Goal: Transaction & Acquisition: Purchase product/service

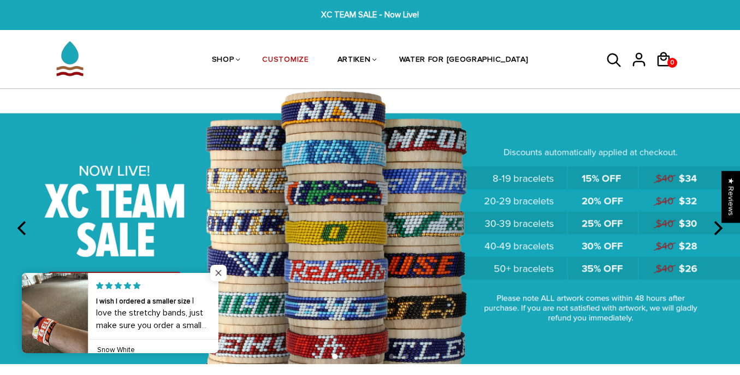
click at [222, 270] on span "Close popup widget" at bounding box center [218, 273] width 16 height 16
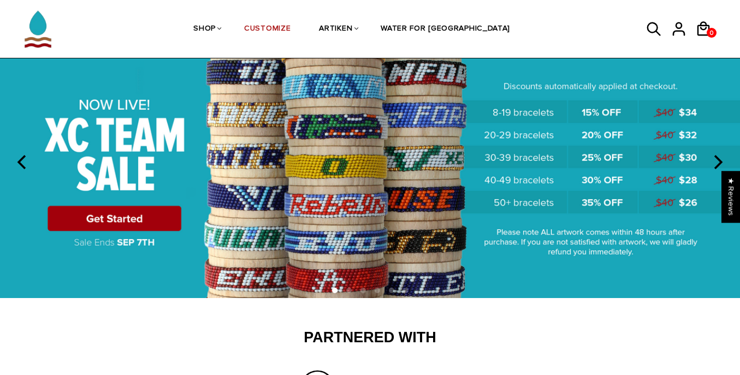
scroll to position [55, 0]
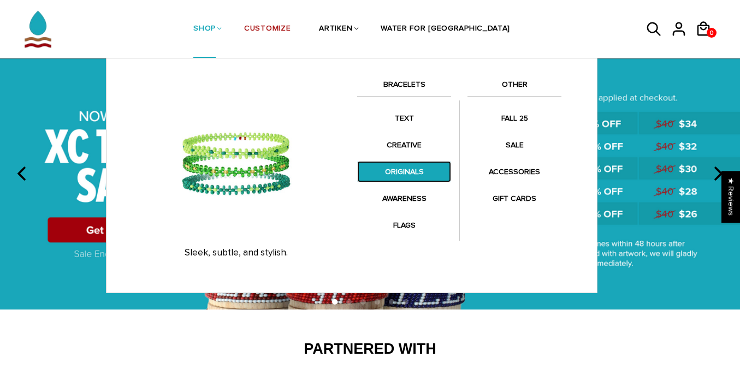
click at [407, 170] on link "ORIGINALS" at bounding box center [404, 171] width 94 height 21
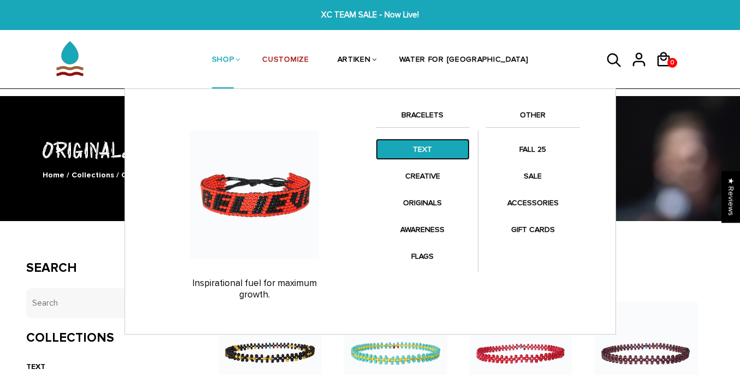
click at [421, 151] on link "TEXT" at bounding box center [422, 149] width 94 height 21
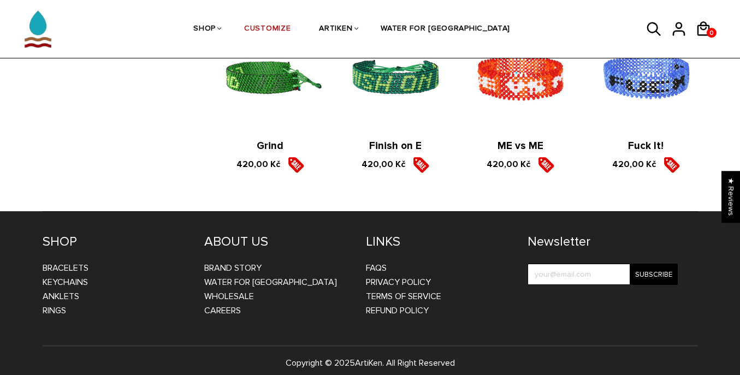
scroll to position [1835, 0]
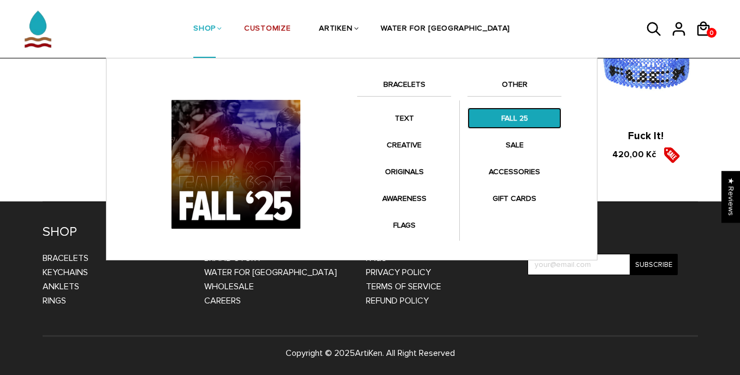
click at [508, 124] on link "FALL 25" at bounding box center [514, 118] width 94 height 21
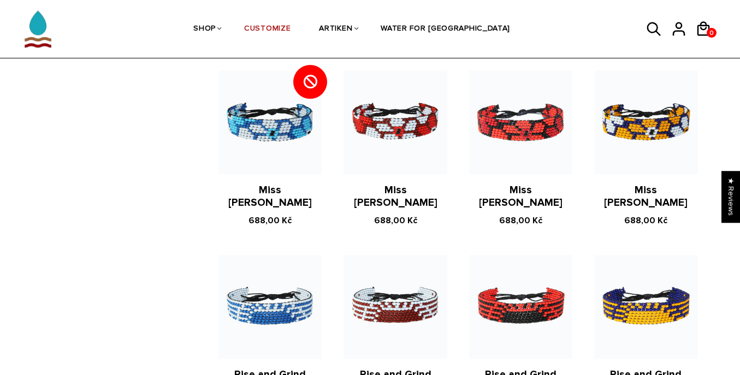
scroll to position [1569, 0]
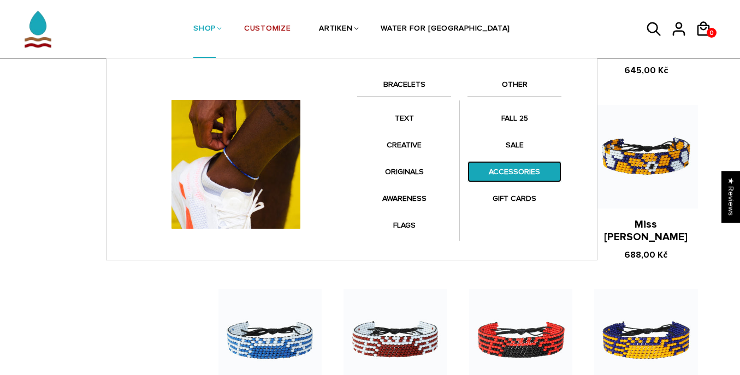
click at [497, 169] on link "ACCESSORIES" at bounding box center [514, 171] width 94 height 21
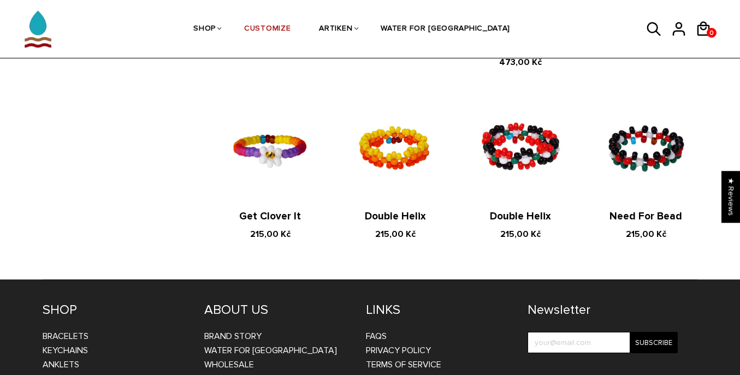
scroll to position [802, 0]
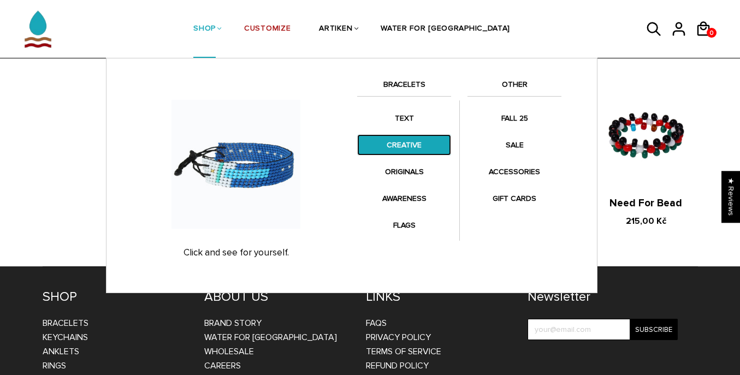
click at [400, 146] on link "CREATIVE" at bounding box center [404, 144] width 94 height 21
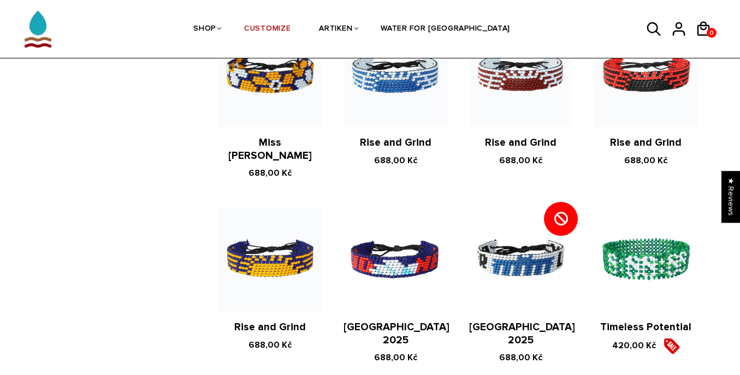
scroll to position [1092, 0]
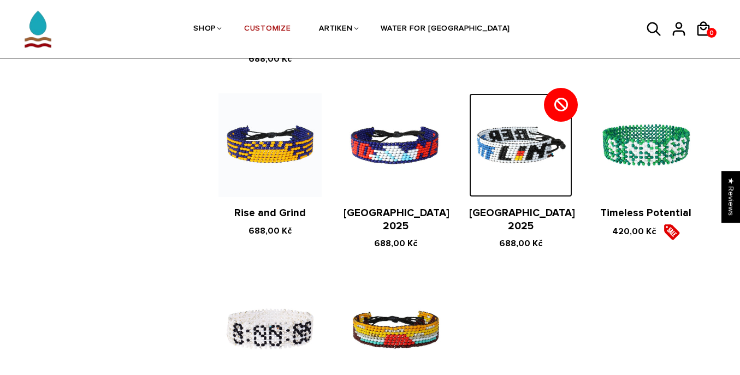
click at [539, 137] on img at bounding box center [520, 144] width 103 height 103
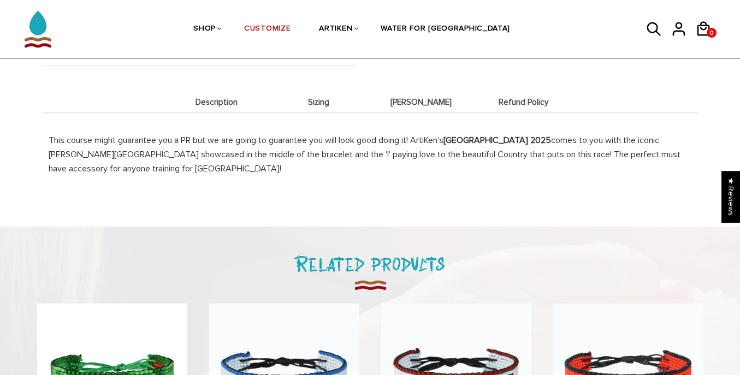
scroll to position [327, 0]
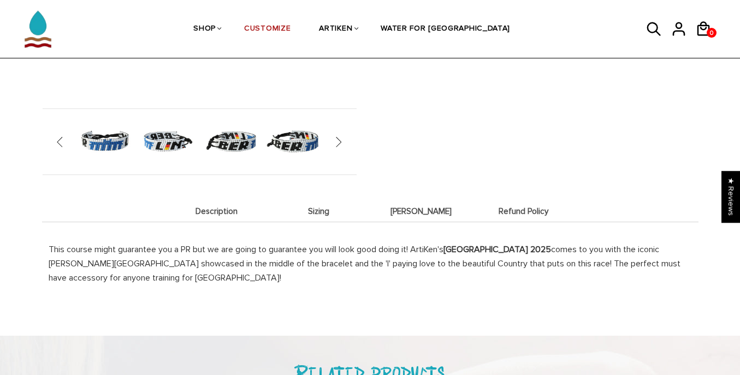
click at [338, 142] on span "" at bounding box center [333, 141] width 17 height 11
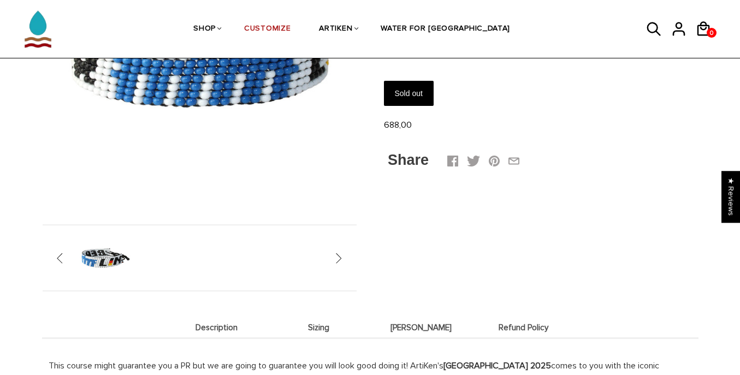
scroll to position [55, 0]
